Goal: Task Accomplishment & Management: Manage account settings

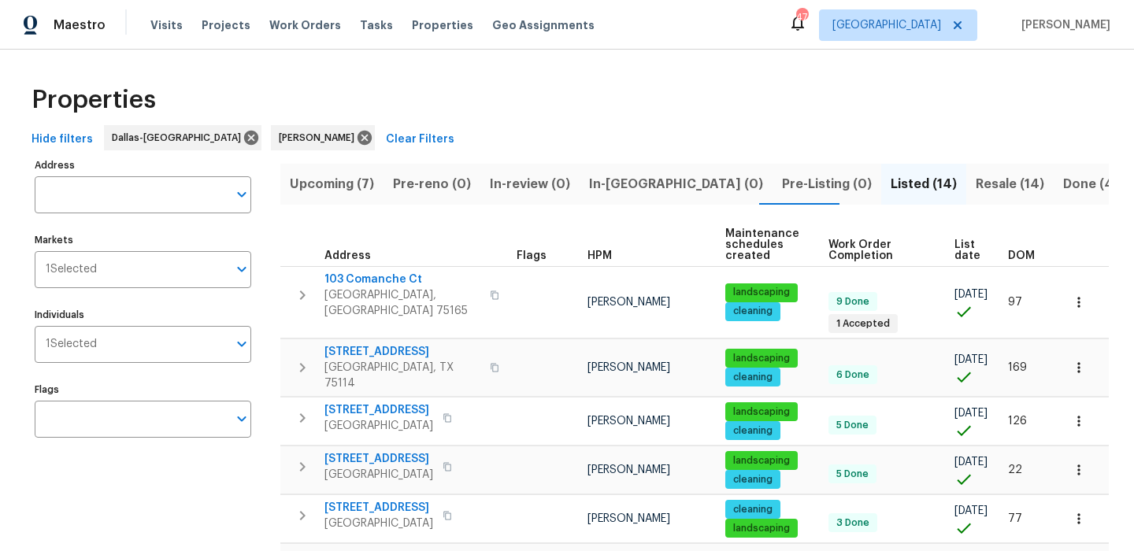
click at [976, 177] on span "Resale (14)" at bounding box center [1010, 184] width 69 height 22
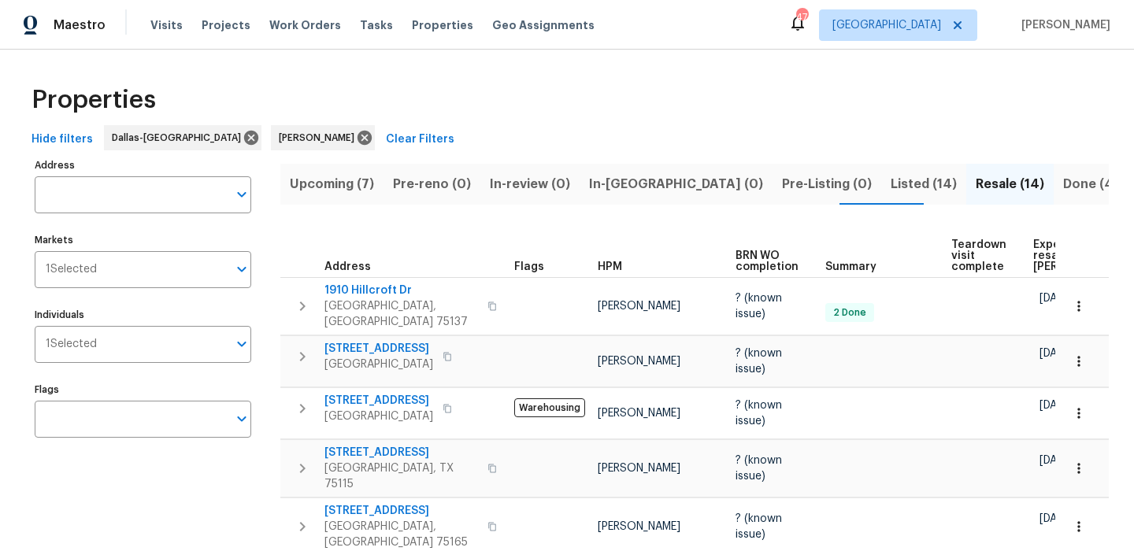
click at [1038, 241] on span "Expected resale COE" at bounding box center [1078, 255] width 89 height 33
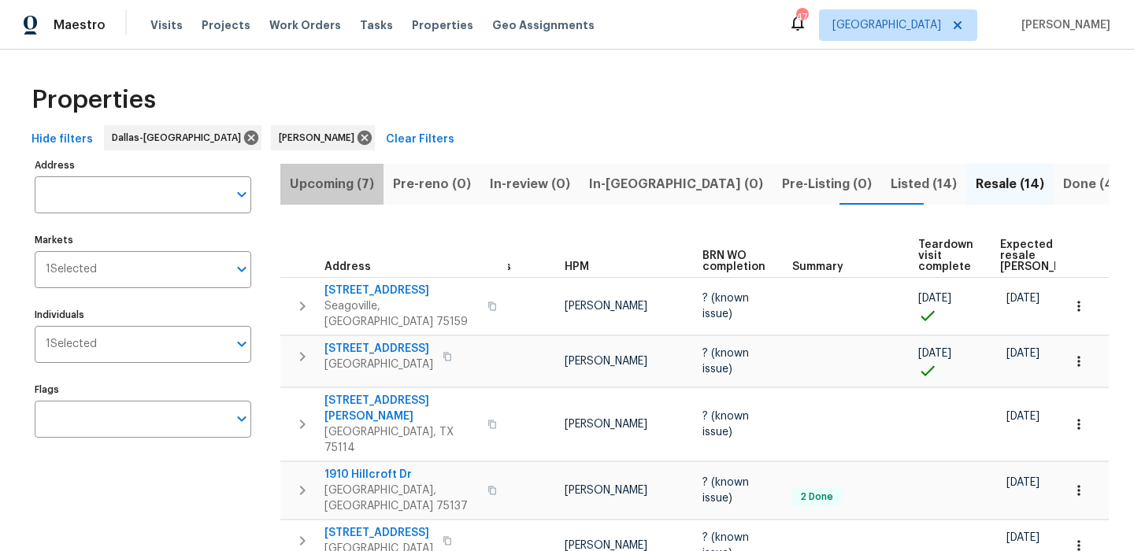
click at [351, 202] on button "Upcoming (7)" at bounding box center [331, 184] width 103 height 41
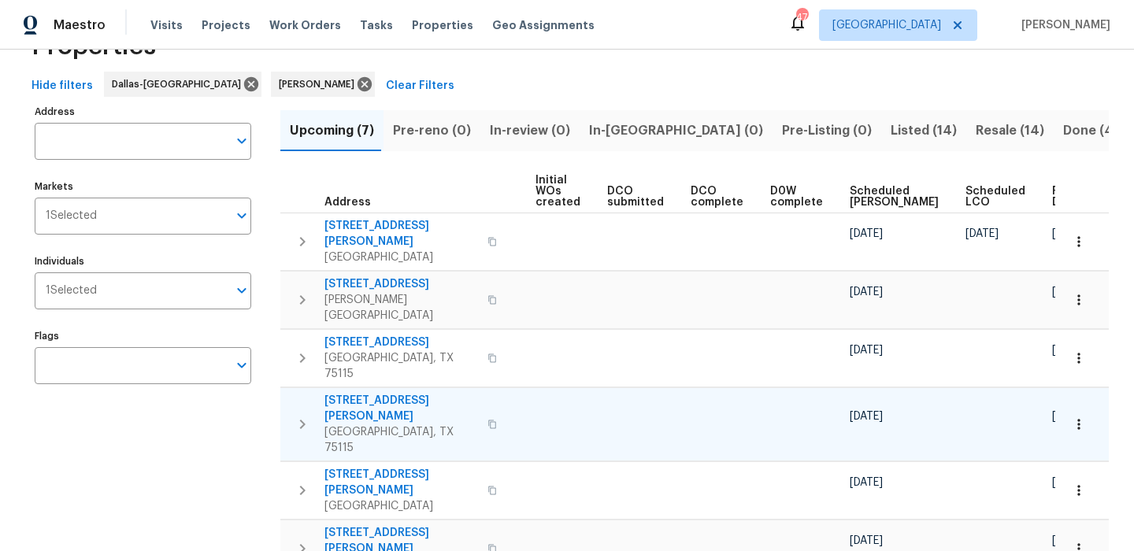
scroll to position [58, 0]
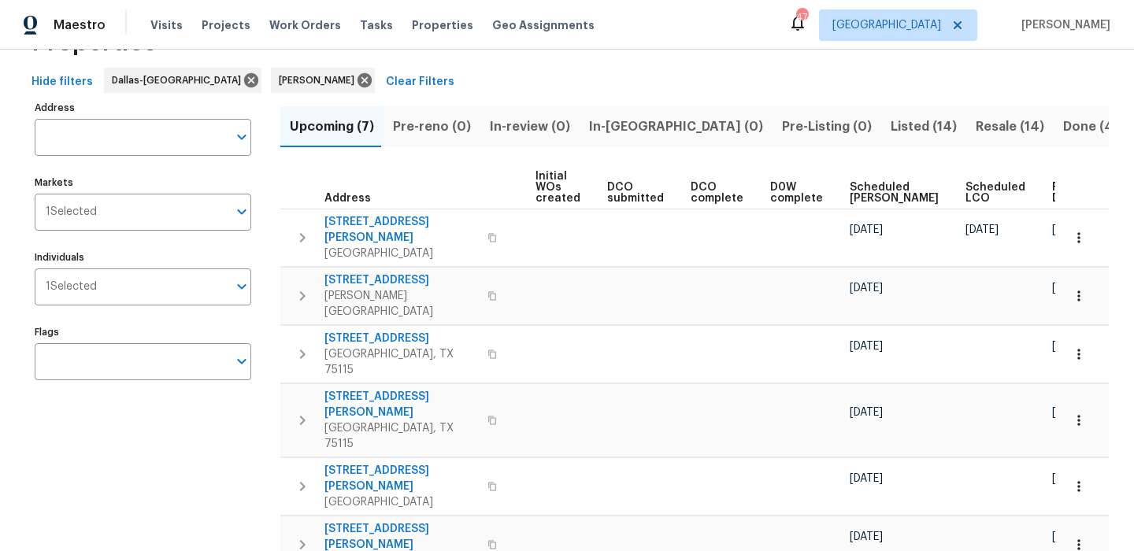
click at [856, 195] on span "Scheduled COE" at bounding box center [894, 193] width 89 height 22
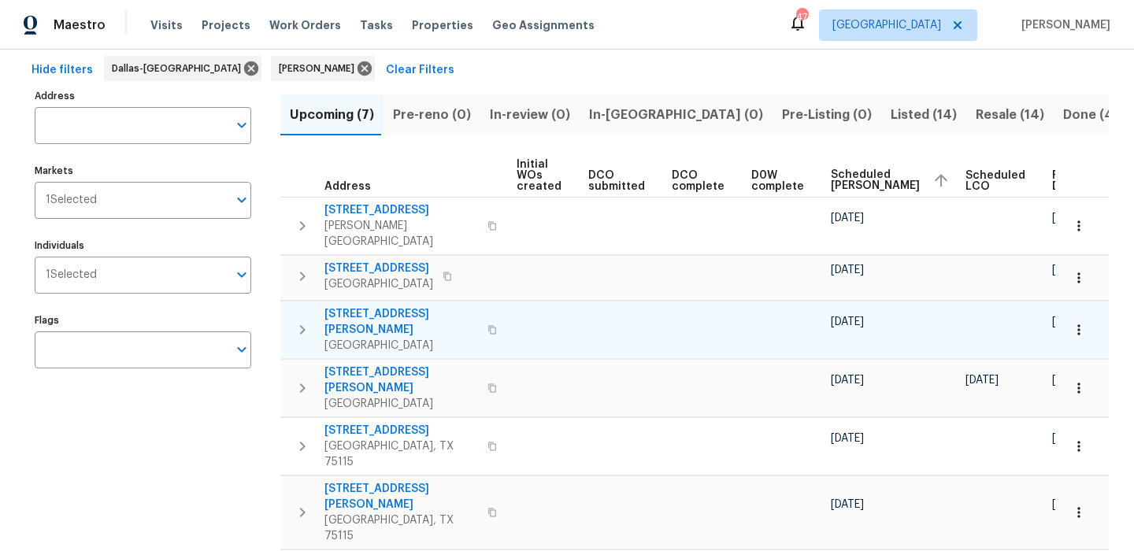
scroll to position [98, 0]
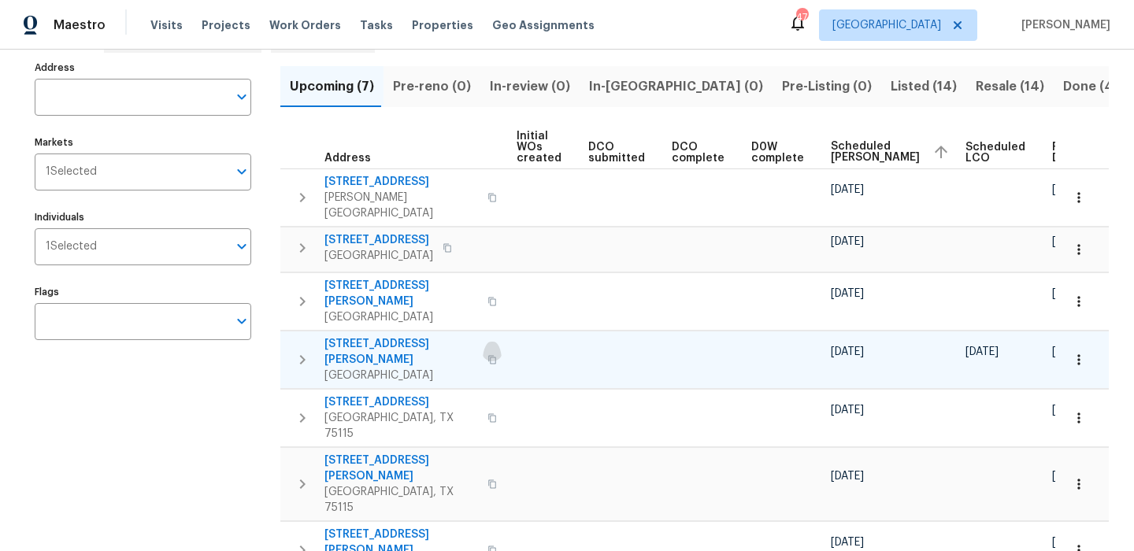
click at [488, 355] on icon "button" at bounding box center [492, 359] width 8 height 9
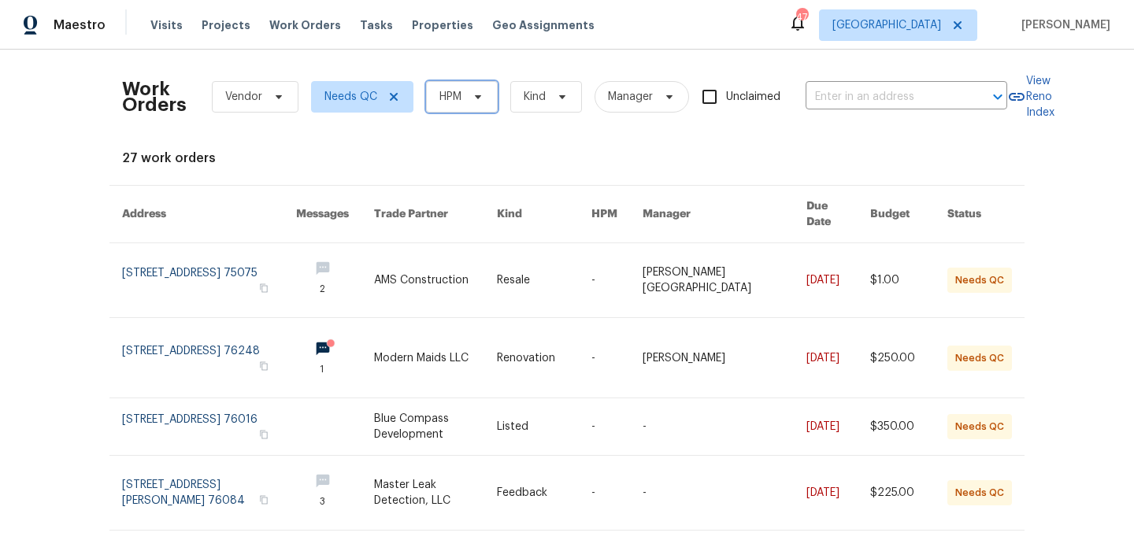
click at [470, 82] on span "HPM" at bounding box center [462, 97] width 72 height 32
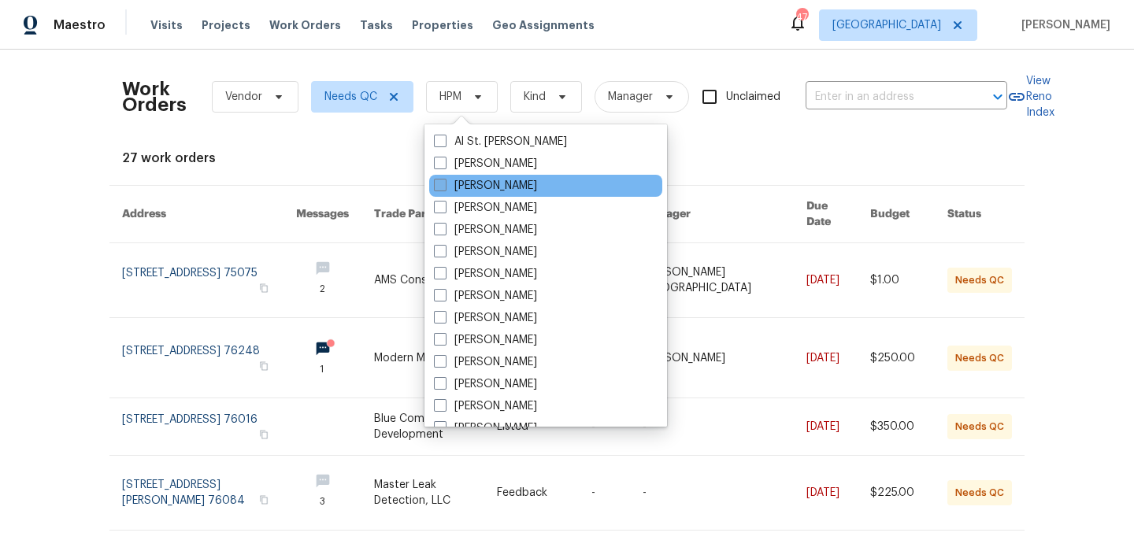
scroll to position [292, 0]
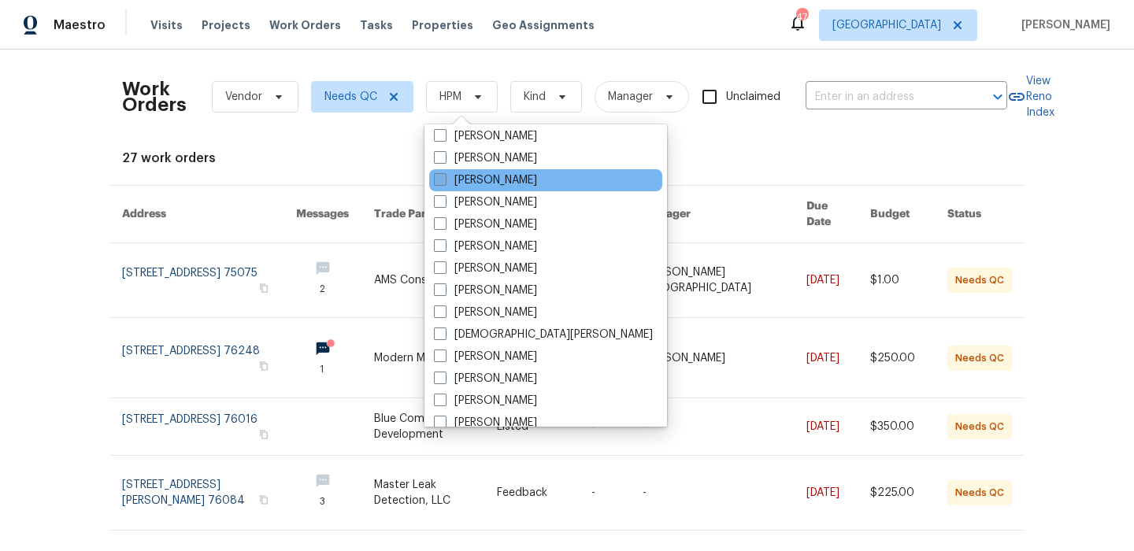
click at [537, 180] on label "[PERSON_NAME]" at bounding box center [485, 181] width 103 height 16
click at [444, 180] on input "[PERSON_NAME]" at bounding box center [439, 178] width 10 height 10
checkbox input "true"
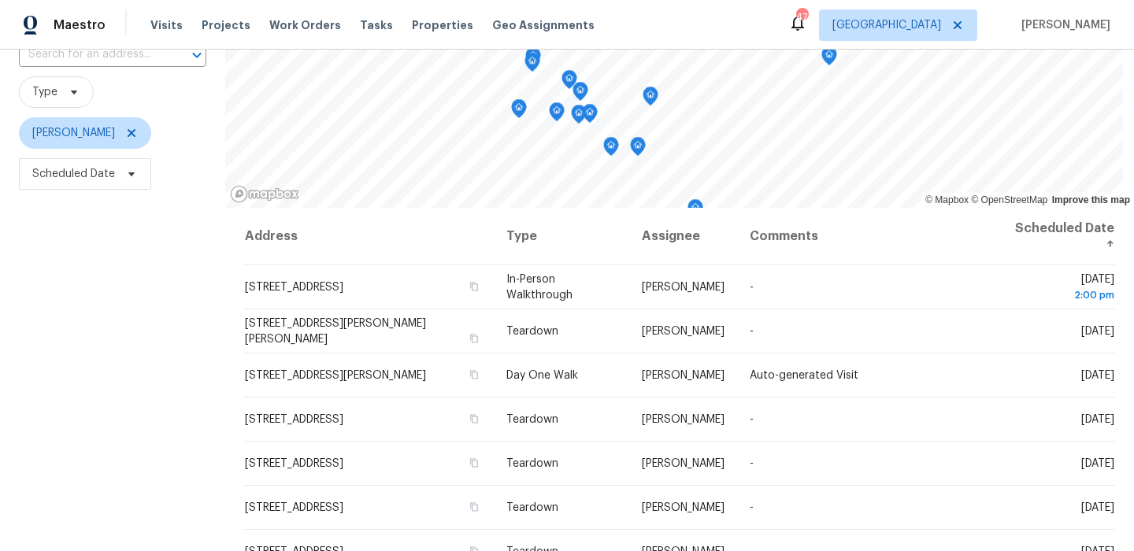
scroll to position [223, 0]
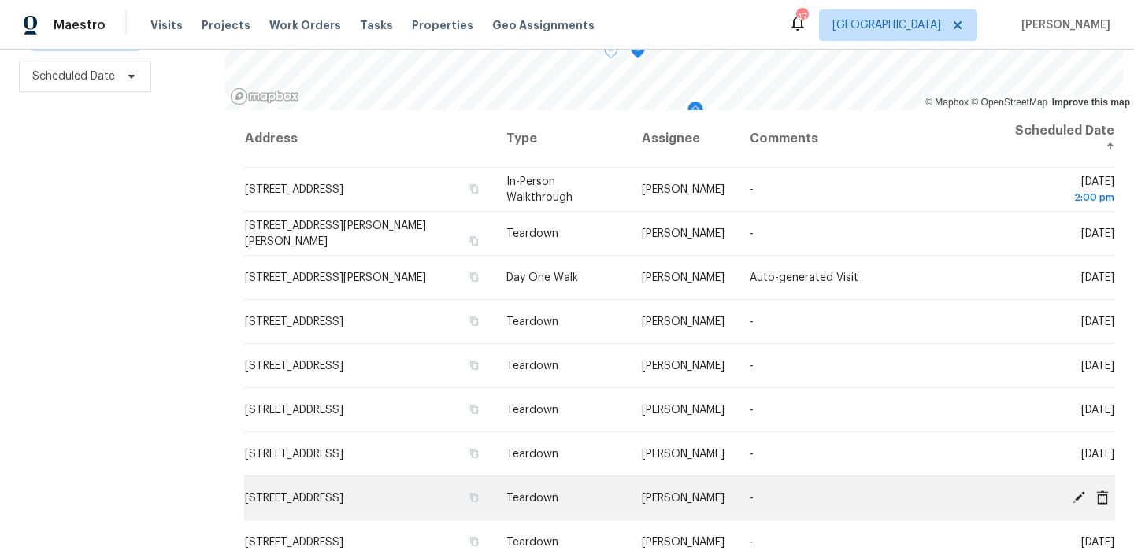
click at [1078, 496] on icon at bounding box center [1079, 497] width 13 height 13
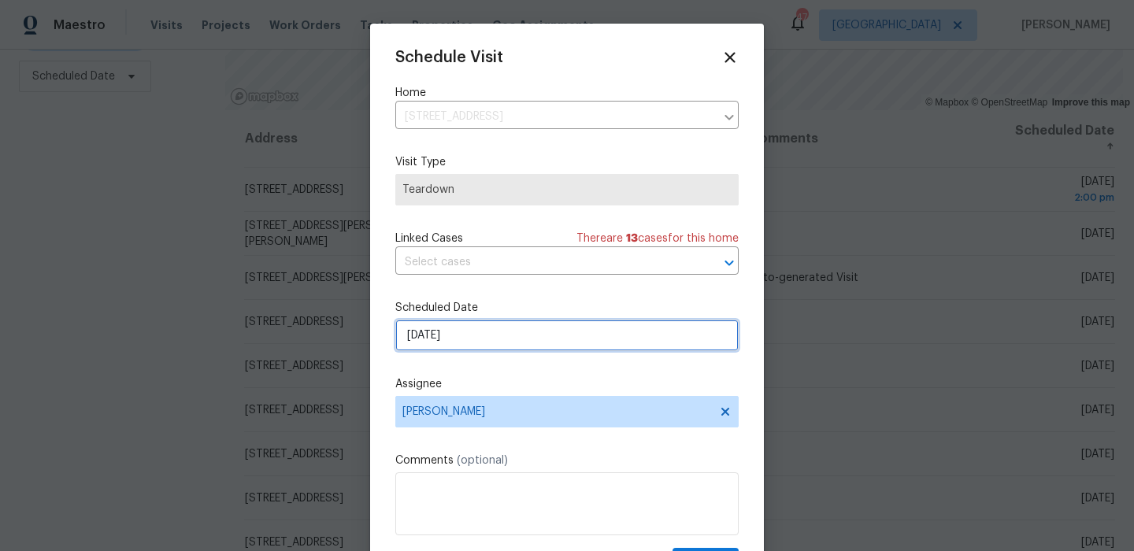
click at [496, 332] on input "[DATE]" at bounding box center [566, 336] width 343 height 32
select select "8"
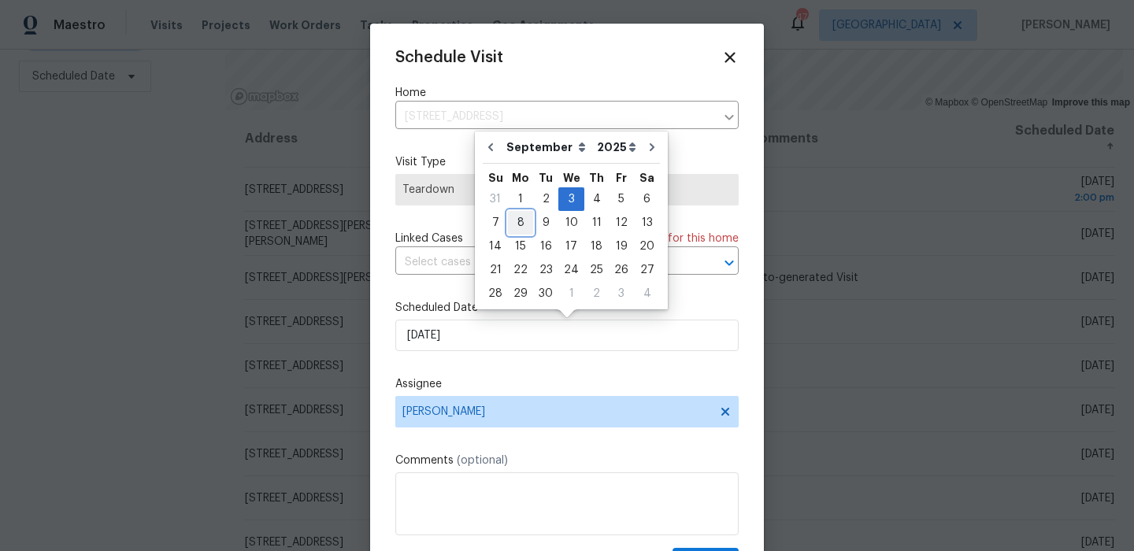
click at [526, 218] on div "8" at bounding box center [520, 223] width 25 height 22
type input "[DATE]"
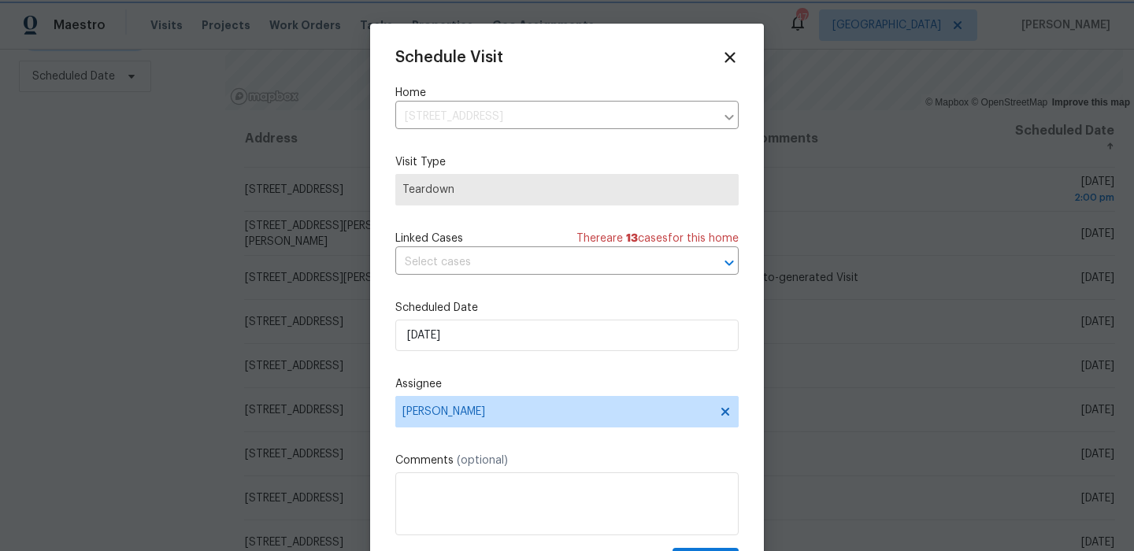
scroll to position [28, 0]
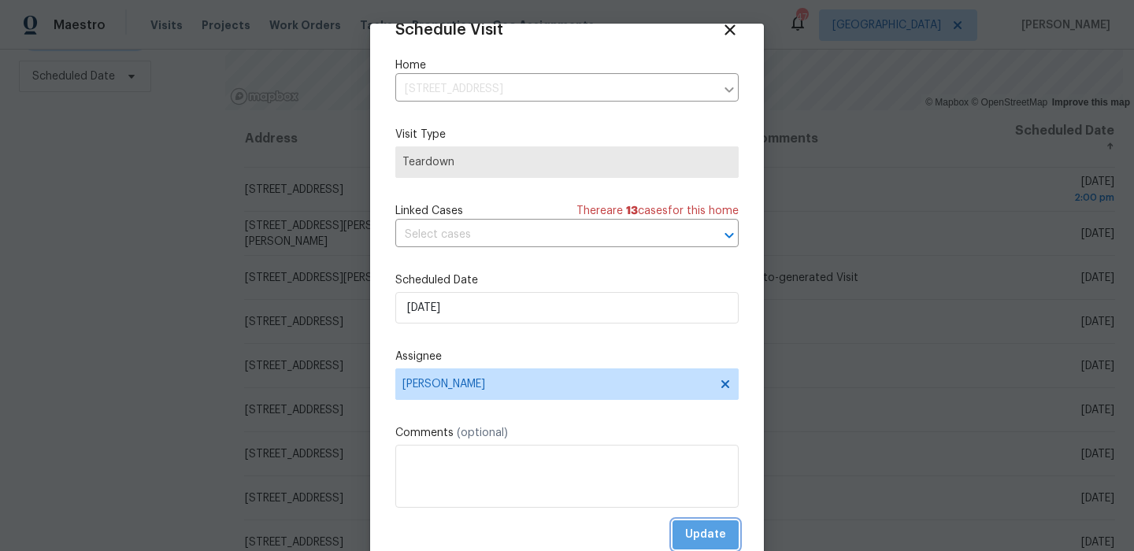
click at [711, 533] on span "Update" at bounding box center [705, 535] width 41 height 20
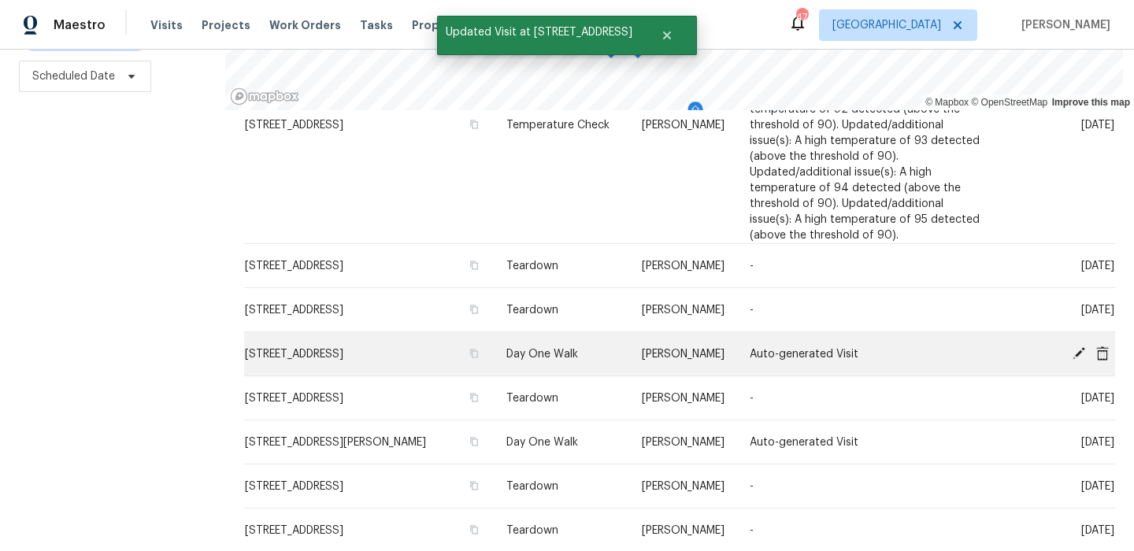
scroll to position [404, 0]
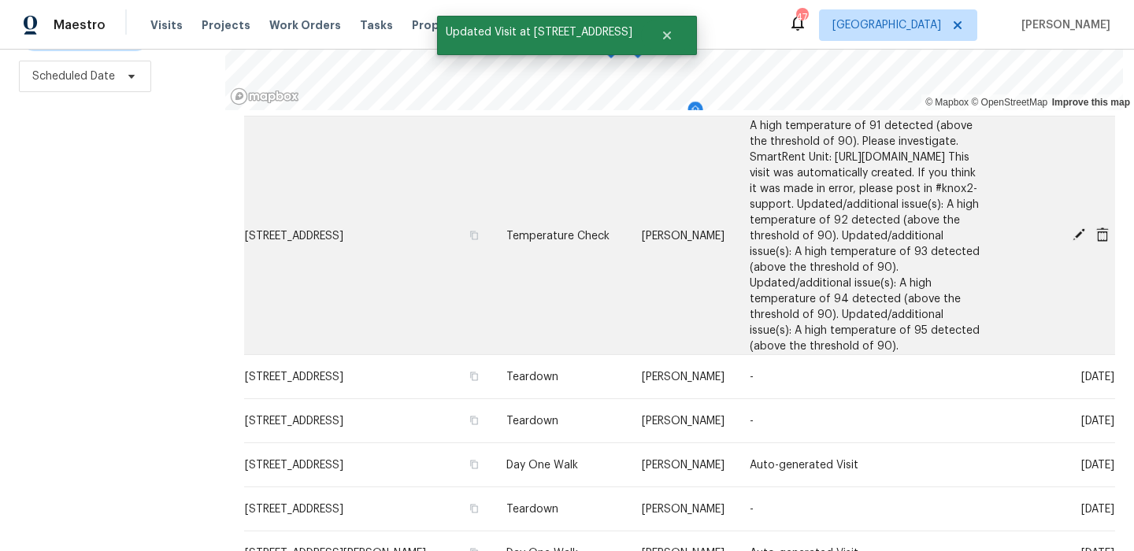
click at [1078, 229] on icon at bounding box center [1079, 235] width 14 height 14
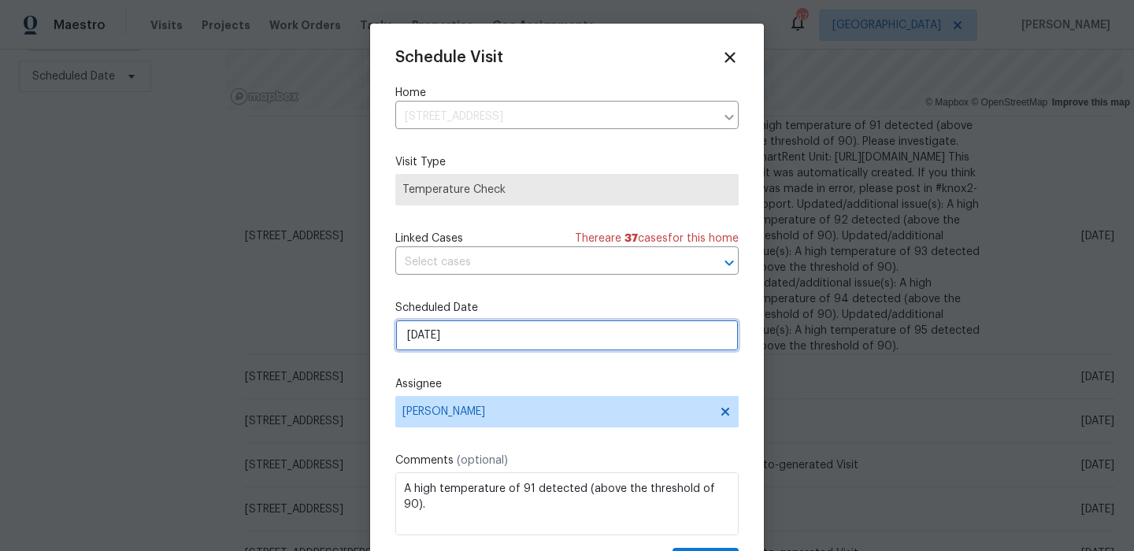
click at [614, 346] on input "[DATE]" at bounding box center [566, 336] width 343 height 32
select select "8"
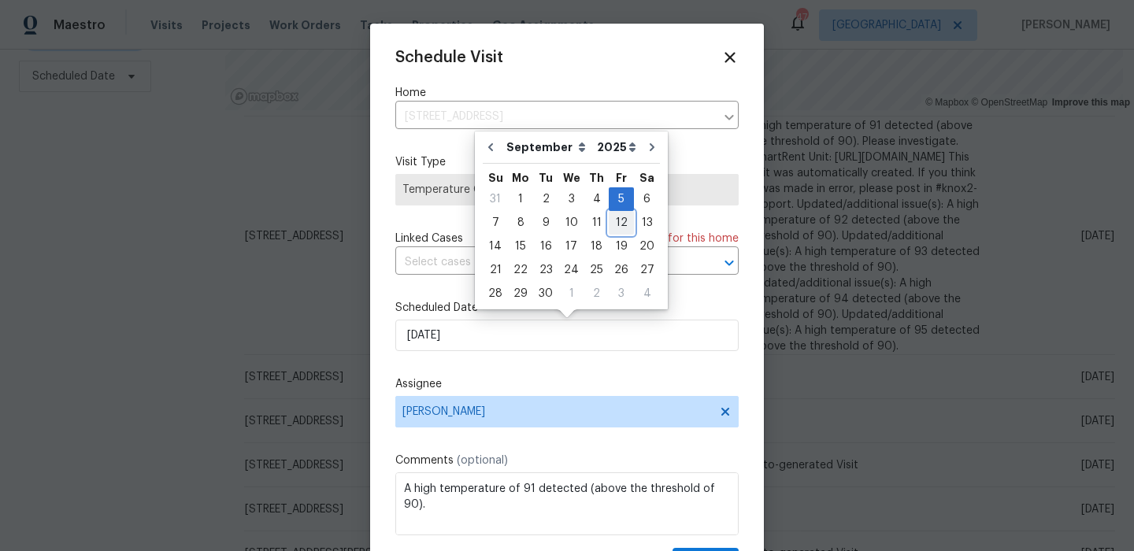
click at [619, 226] on div "12" at bounding box center [621, 223] width 25 height 22
type input "9/12/2025"
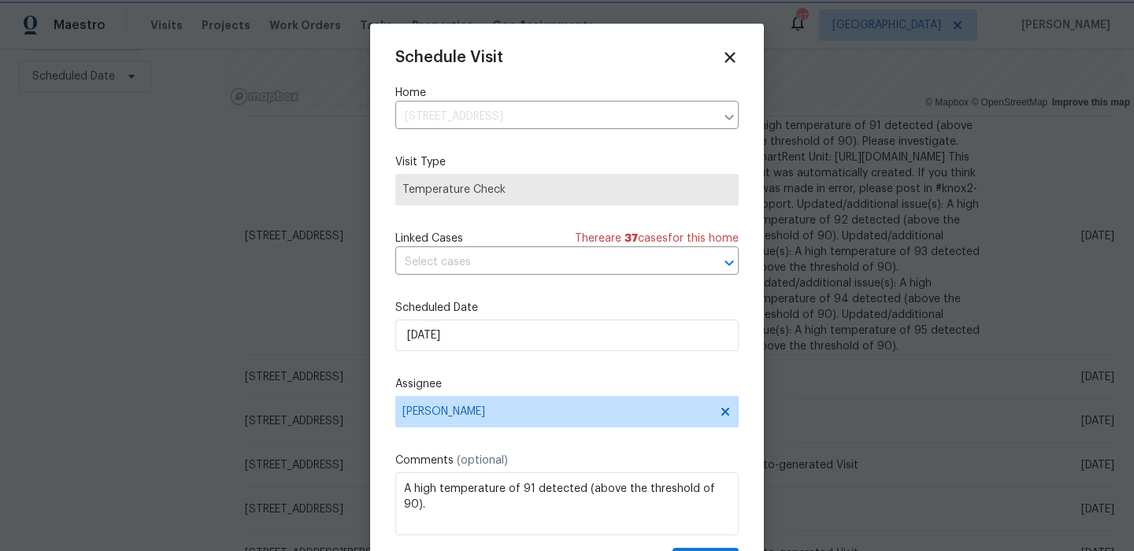
scroll to position [28, 0]
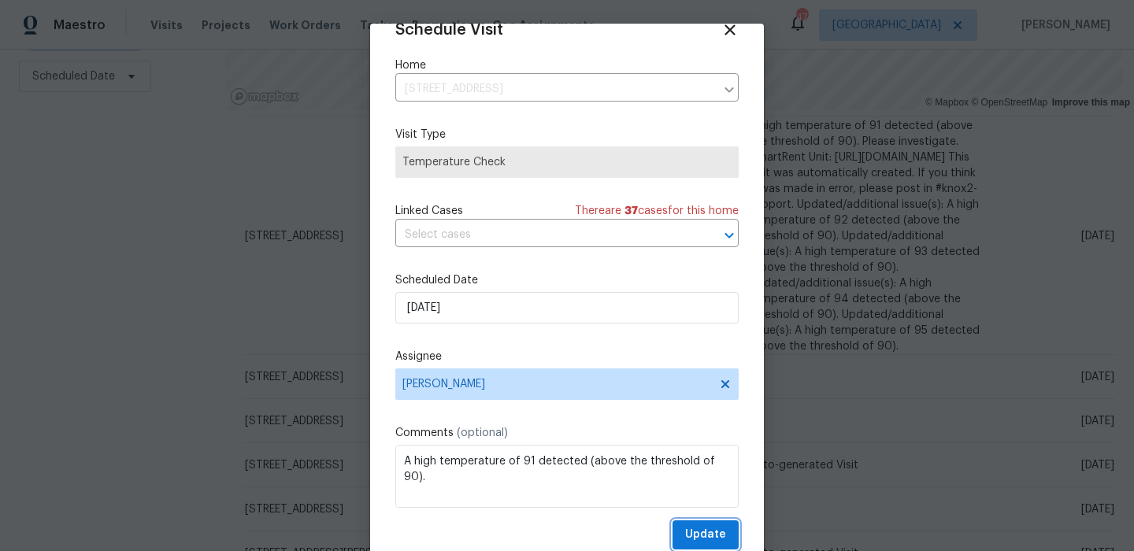
click at [722, 542] on span "Update" at bounding box center [705, 535] width 41 height 20
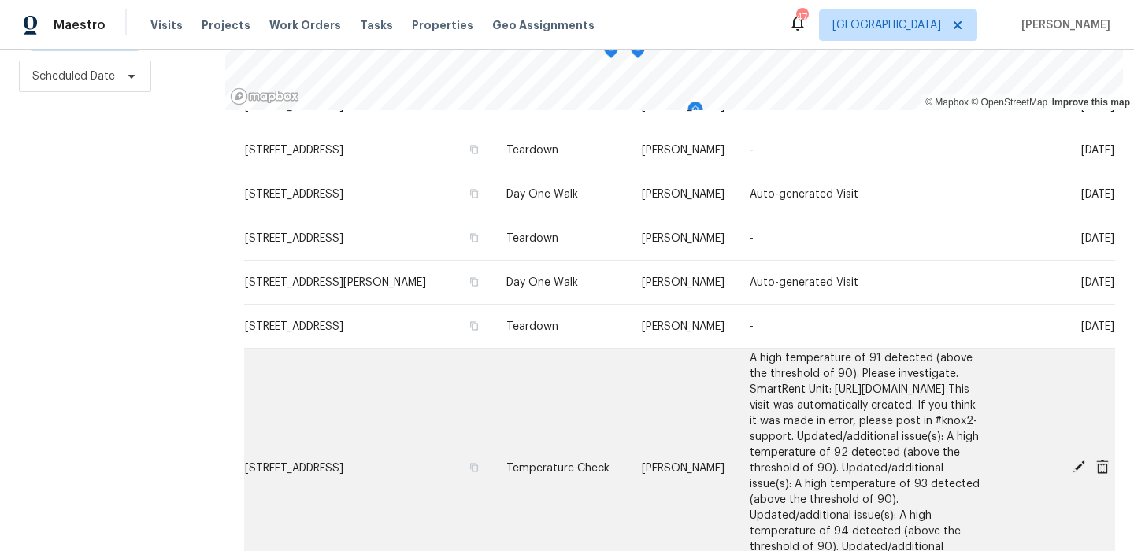
scroll to position [448, 0]
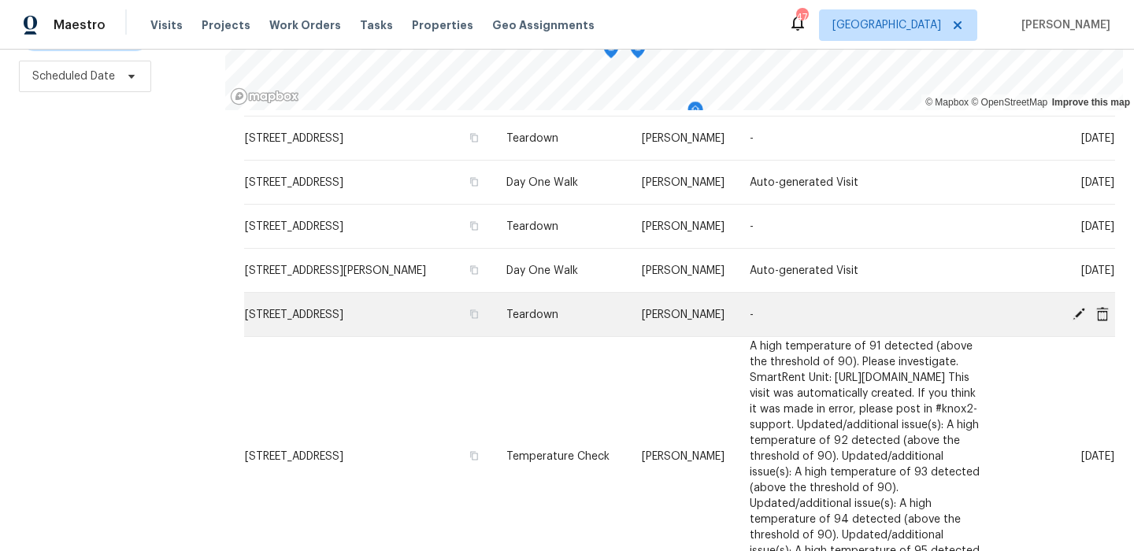
click at [1078, 310] on icon at bounding box center [1079, 313] width 14 height 14
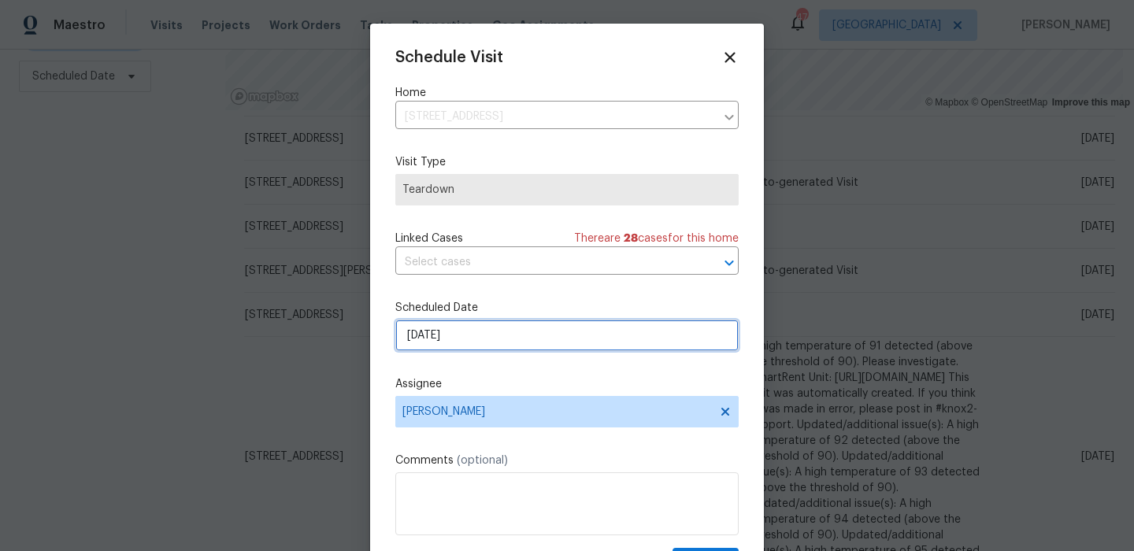
select select "8"
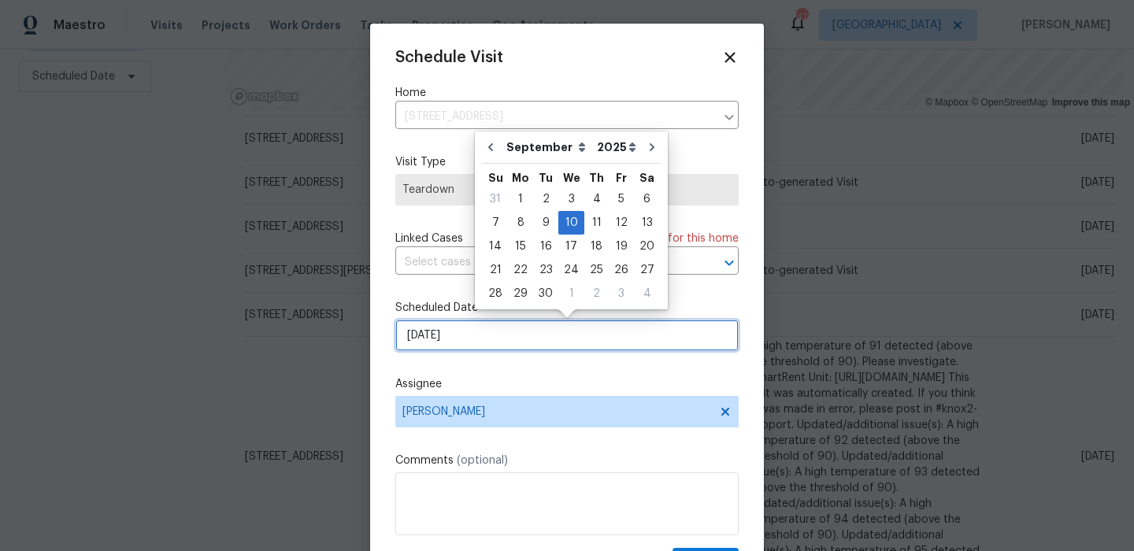
click at [479, 339] on input "9/10/2025" at bounding box center [566, 336] width 343 height 32
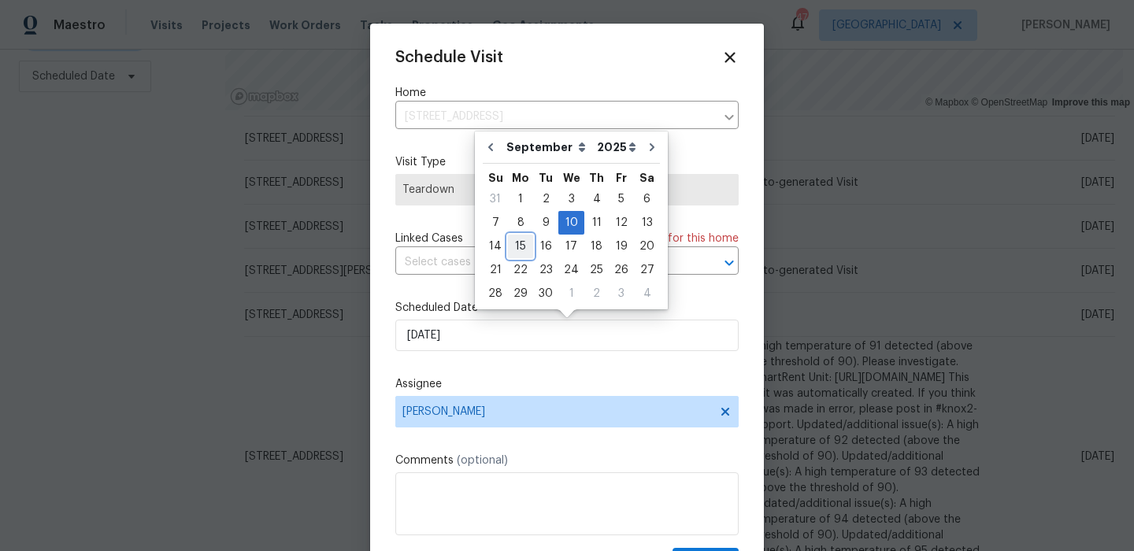
click at [522, 248] on div "15" at bounding box center [520, 247] width 25 height 22
type input "9/15/2025"
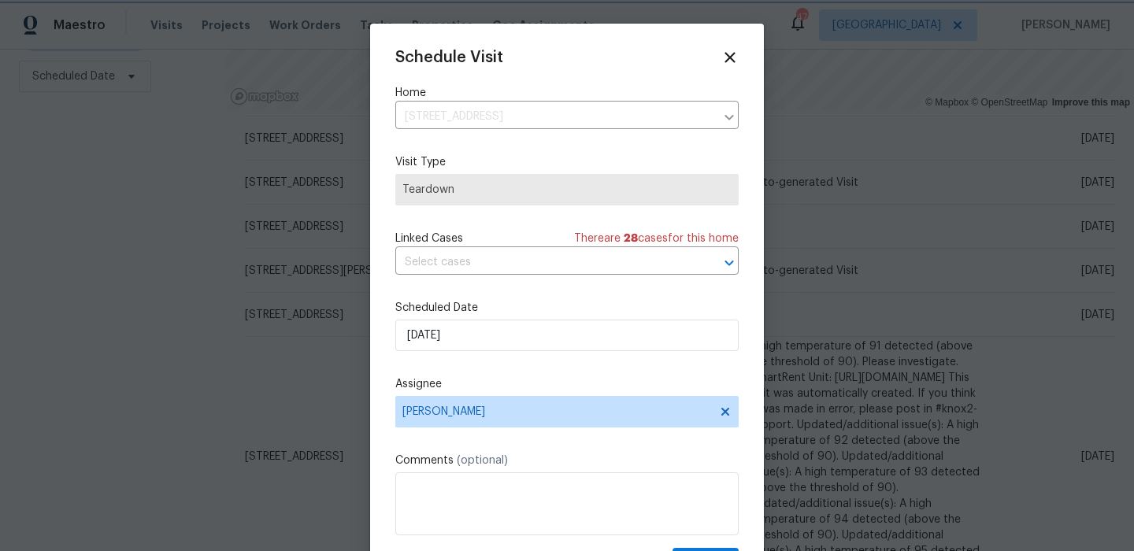
scroll to position [28, 0]
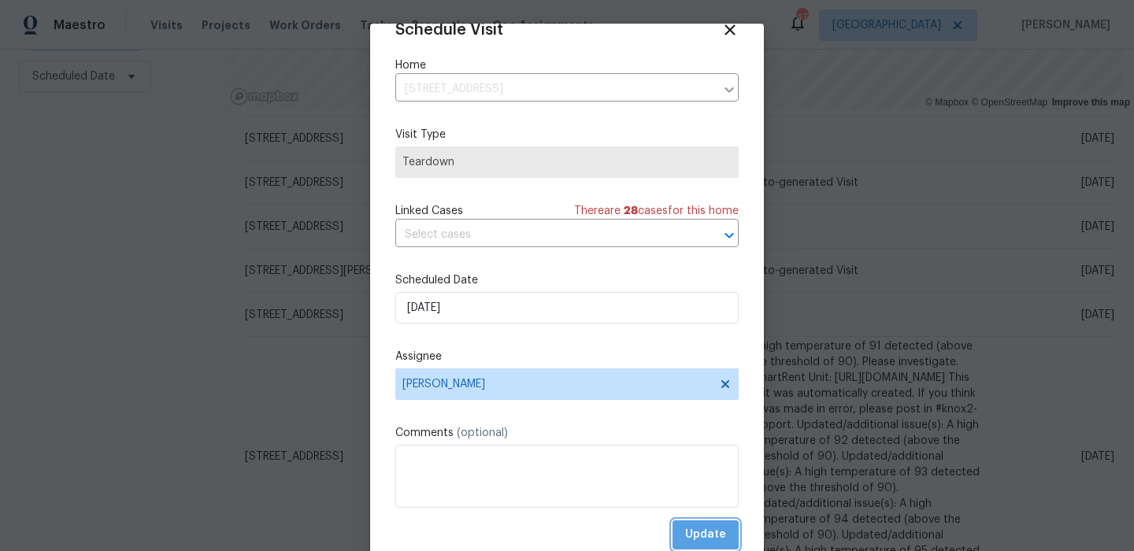
click at [688, 526] on span "Update" at bounding box center [705, 535] width 41 height 20
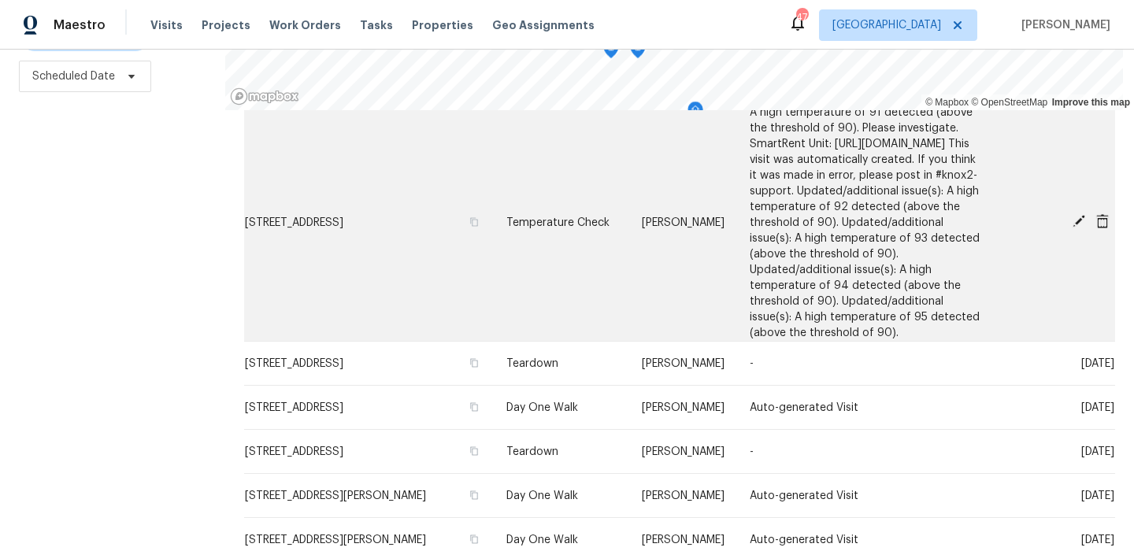
scroll to position [649, 0]
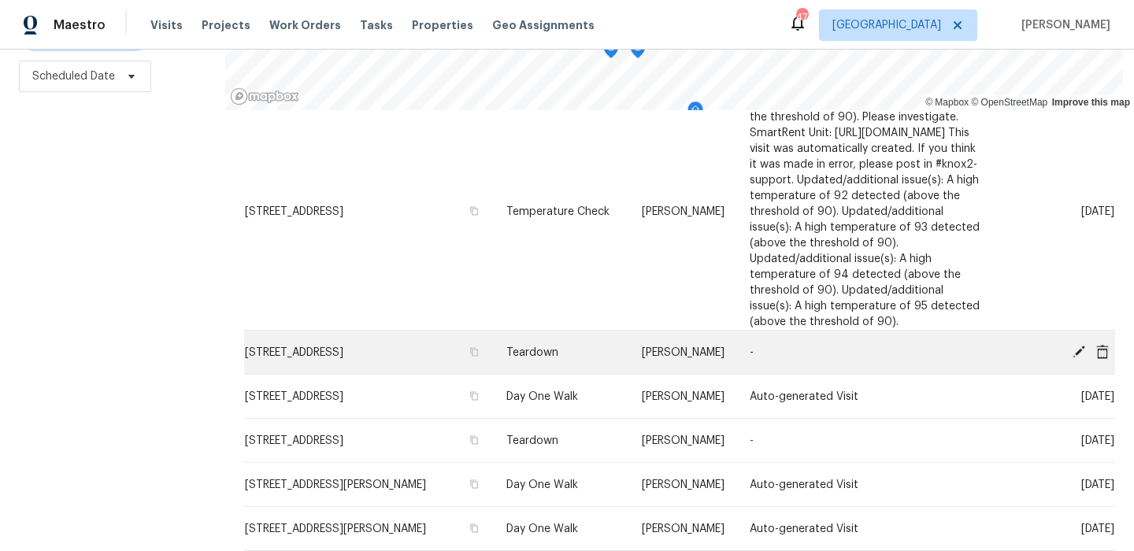
click at [1082, 348] on icon at bounding box center [1079, 351] width 13 height 13
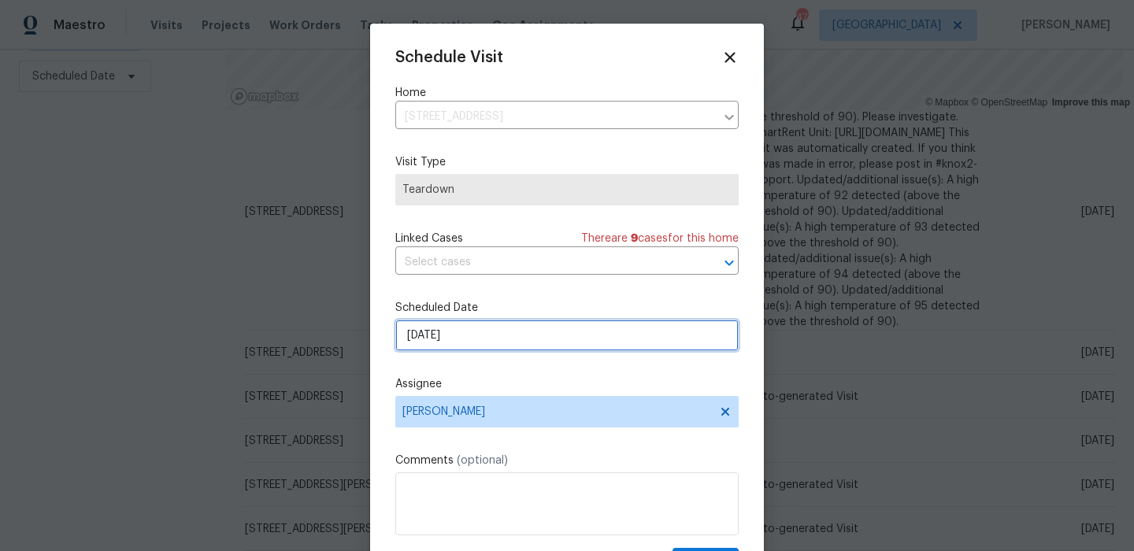
select select "8"
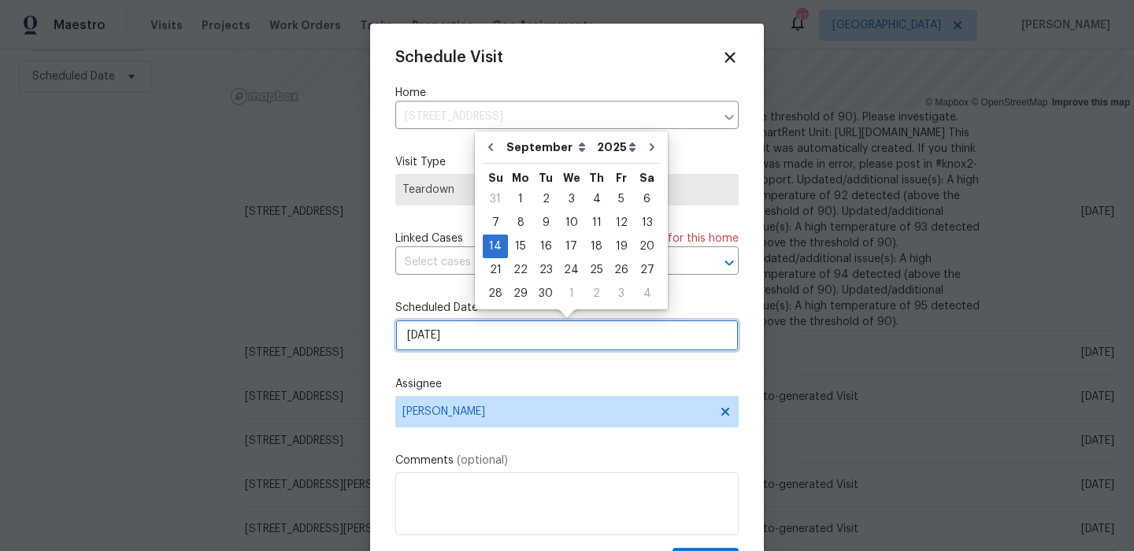
click at [513, 330] on input "9/14/2025" at bounding box center [566, 336] width 343 height 32
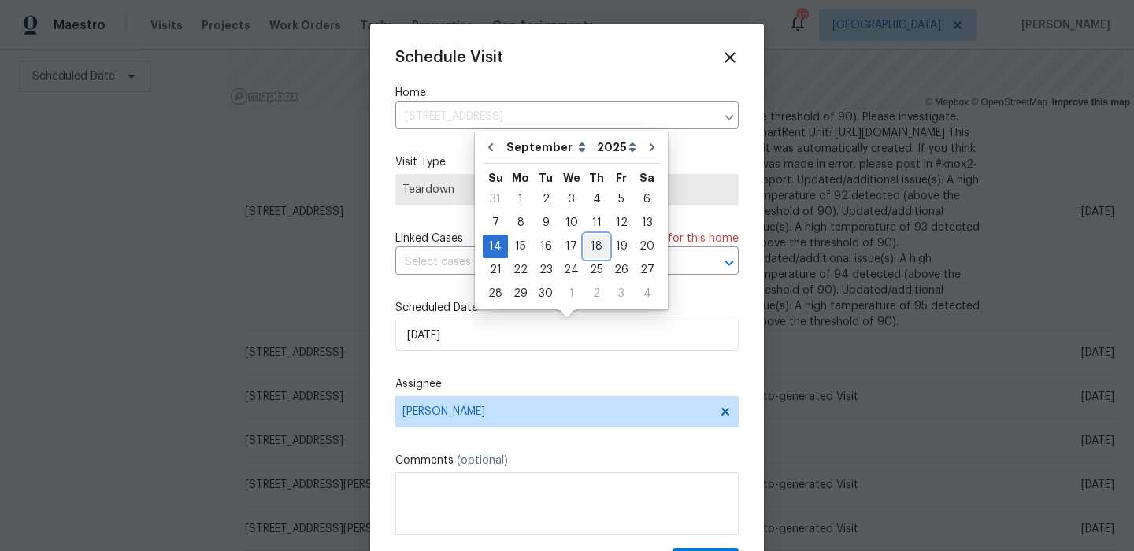
click at [586, 256] on div "18" at bounding box center [597, 247] width 24 height 22
type input "9/18/2025"
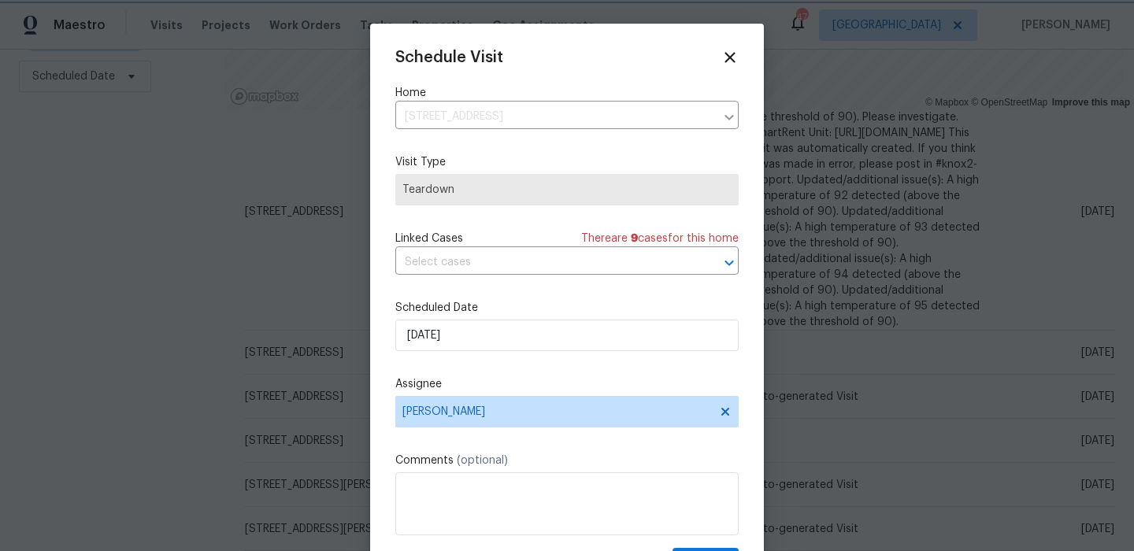
scroll to position [28, 0]
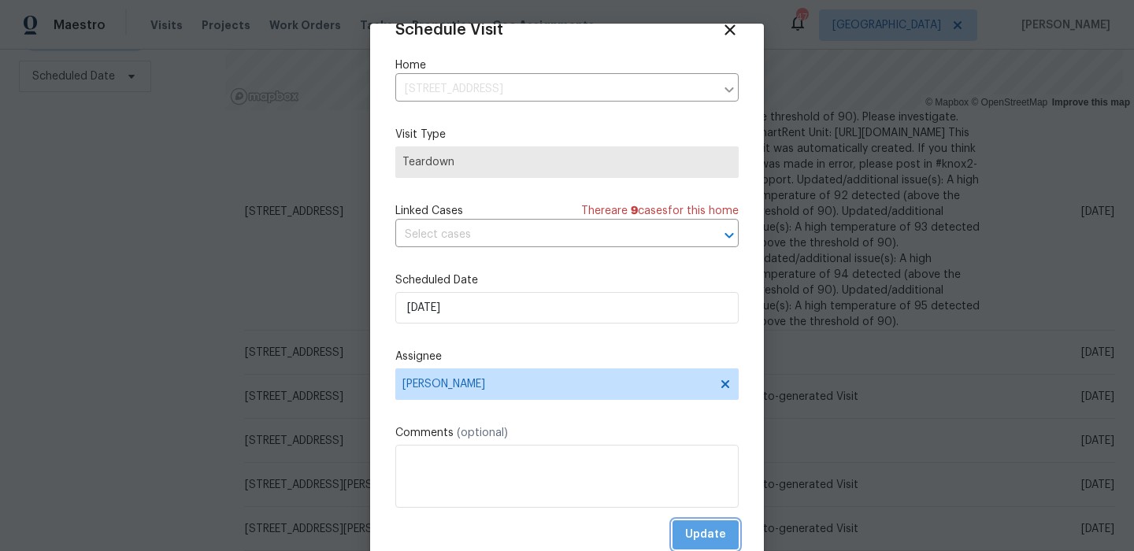
click at [698, 523] on button "Update" at bounding box center [706, 535] width 66 height 29
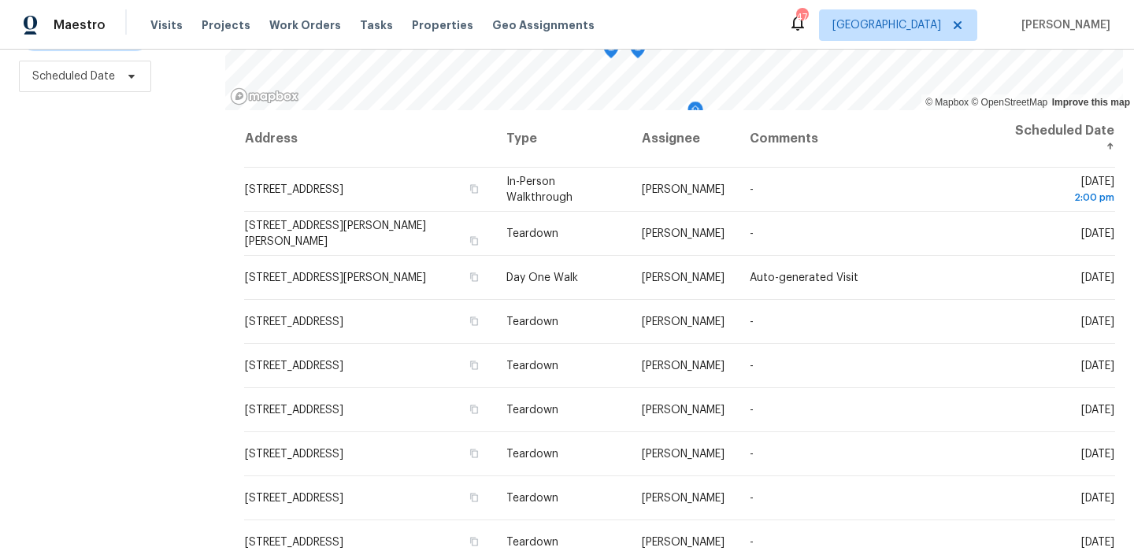
scroll to position [0, 0]
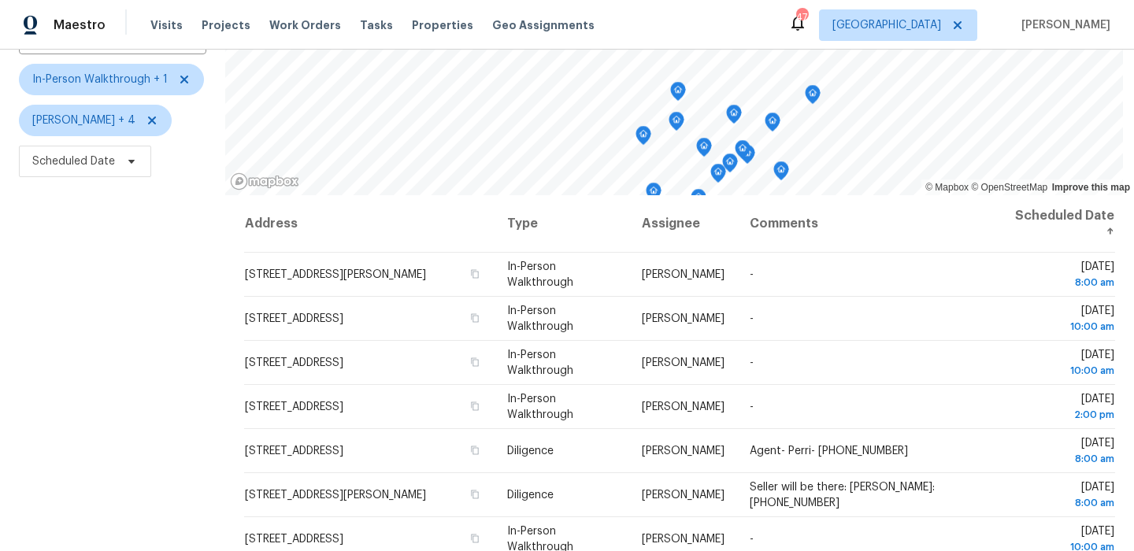
scroll to position [154, 0]
